Goal: Transaction & Acquisition: Purchase product/service

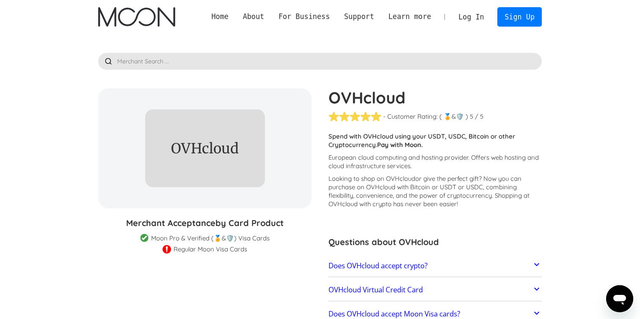
drag, startPoint x: 264, startPoint y: 145, endPoint x: 265, endPoint y: 165, distance: 20.7
click at [265, 165] on div "OVHcloud % GIFT CARD DISCOUNT" at bounding box center [204, 148] width 213 height 120
click at [356, 146] on p "Spend with OVHcloud using your USDT, USDC, Bitcoin or other Cryptocurrency. Pay…" at bounding box center [434, 140] width 213 height 17
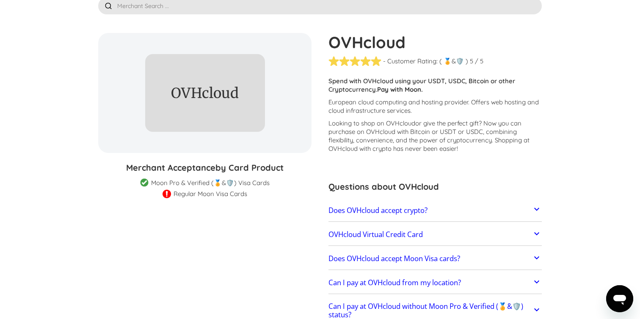
scroll to position [54, 0]
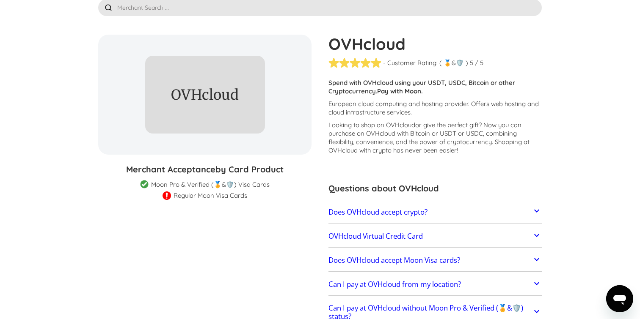
click at [401, 233] on h2 "OVHcloud Virtual Credit Card" at bounding box center [375, 236] width 94 height 8
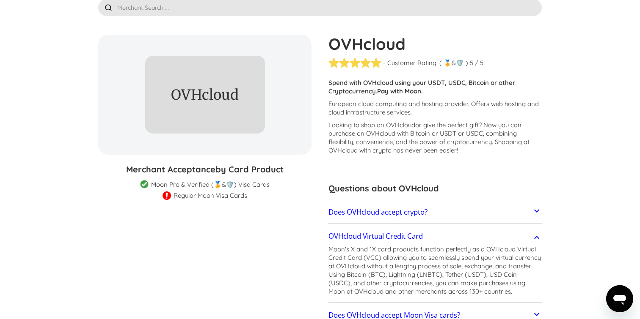
click at [401, 233] on h2 "OVHcloud Virtual Credit Card" at bounding box center [375, 236] width 94 height 8
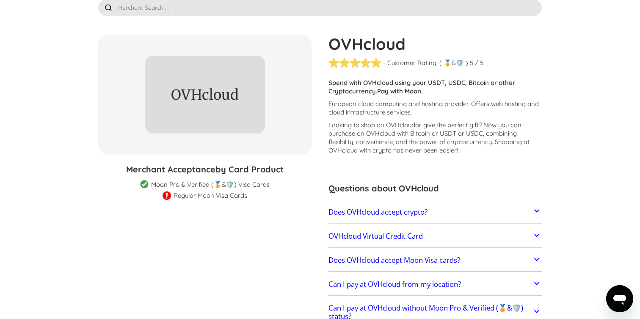
click at [401, 233] on h2 "OVHcloud Virtual Credit Card" at bounding box center [375, 236] width 94 height 8
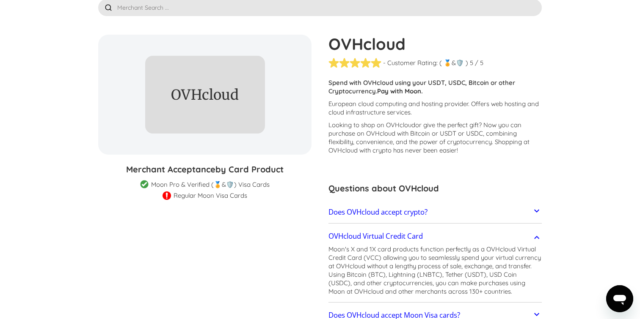
scroll to position [0, 0]
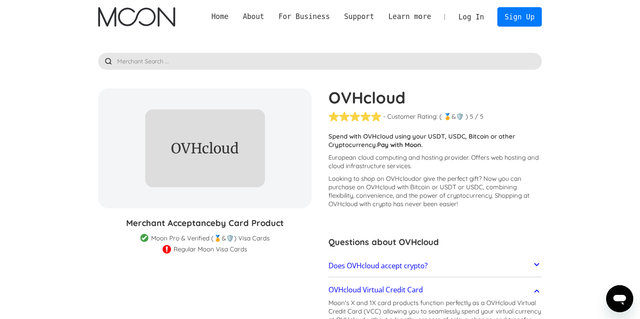
click at [468, 16] on link "Log In" at bounding box center [471, 17] width 40 height 19
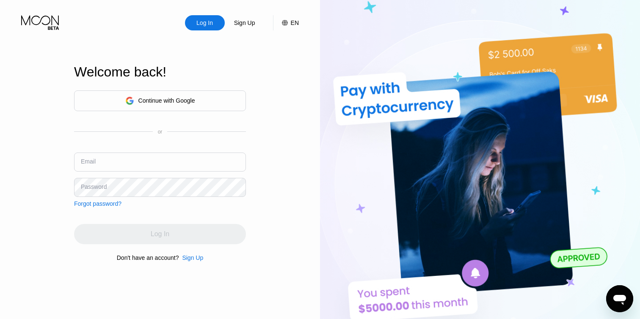
type input "pete@nate.place"
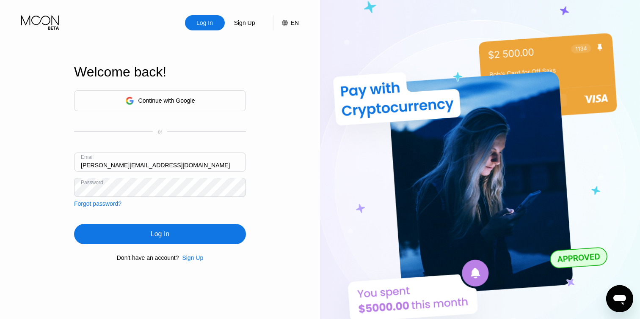
click at [92, 223] on div "Continue with Google or Email pete@nate.place Password Forgot password? Log In …" at bounding box center [160, 176] width 172 height 172
click at [93, 229] on div "Log In" at bounding box center [160, 234] width 172 height 20
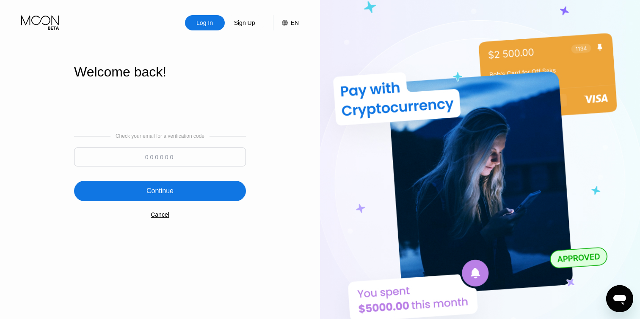
click at [173, 156] on input at bounding box center [160, 157] width 172 height 19
type input "459720"
click at [145, 192] on div "Continue" at bounding box center [160, 191] width 172 height 20
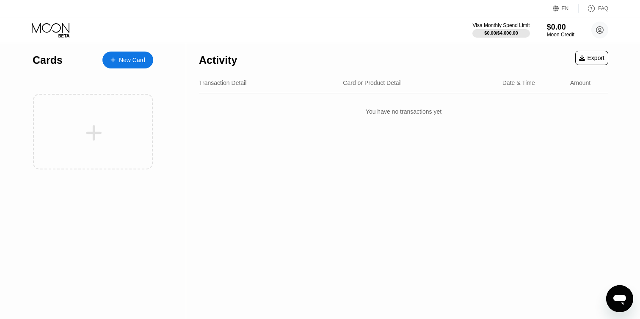
click at [324, 123] on div "You have no transactions yet" at bounding box center [403, 112] width 409 height 24
click at [147, 61] on div "New Card" at bounding box center [127, 60] width 51 height 17
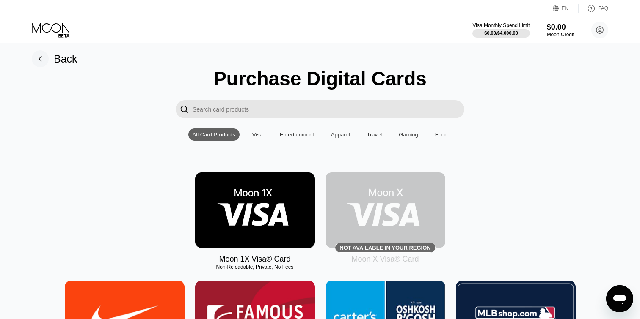
scroll to position [6, 0]
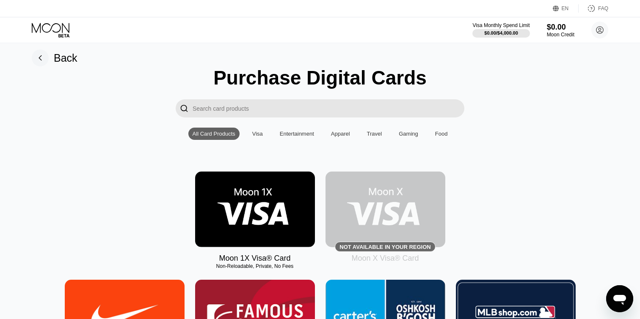
click at [210, 108] on input "Search card products" at bounding box center [328, 108] width 272 height 18
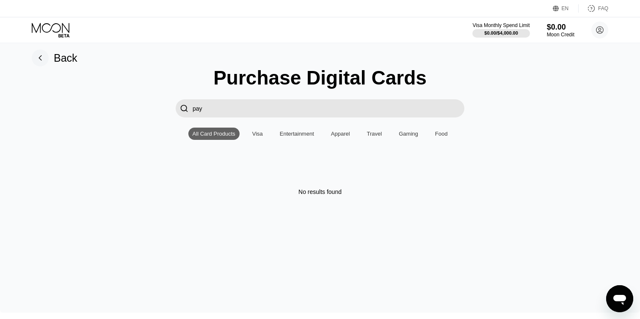
click at [249, 108] on input "pay" at bounding box center [328, 108] width 272 height 18
click at [212, 108] on input "ovh" at bounding box center [328, 108] width 272 height 18
click at [218, 108] on input "ovh" at bounding box center [328, 108] width 272 height 18
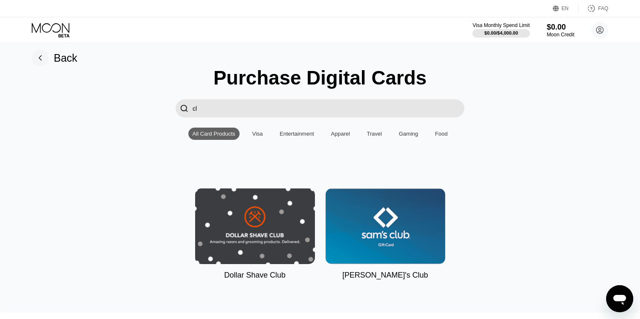
type input "c"
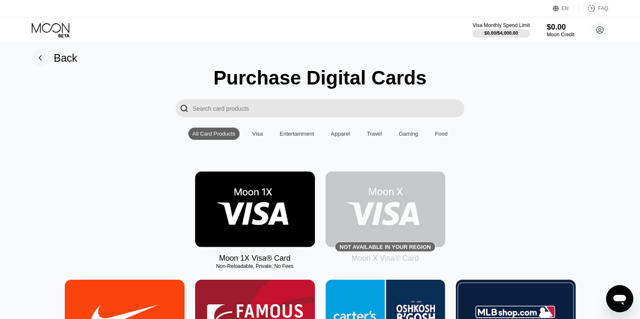
click at [254, 132] on div "Visa" at bounding box center [257, 134] width 11 height 6
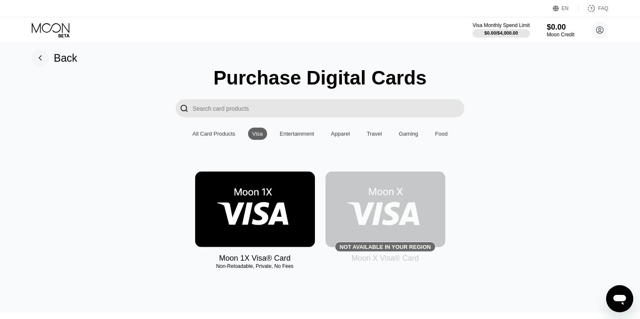
click at [229, 132] on div "All Card Products" at bounding box center [213, 134] width 43 height 6
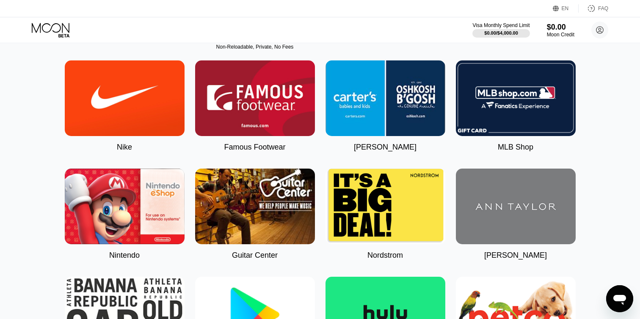
scroll to position [0, 0]
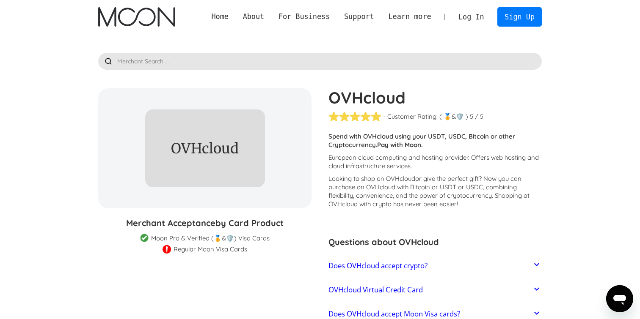
click at [476, 21] on link "Log In" at bounding box center [471, 17] width 40 height 19
